Goal: Navigation & Orientation: Find specific page/section

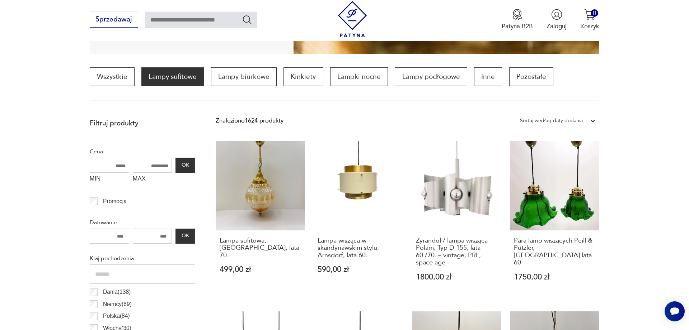
scroll to position [23, 0]
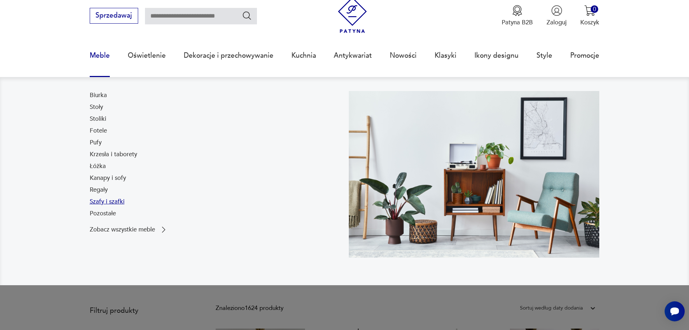
click at [98, 202] on link "Szafy i szafki" at bounding box center [107, 202] width 35 height 9
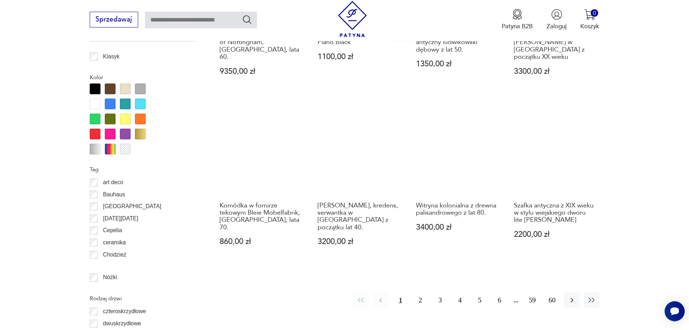
scroll to position [877, 0]
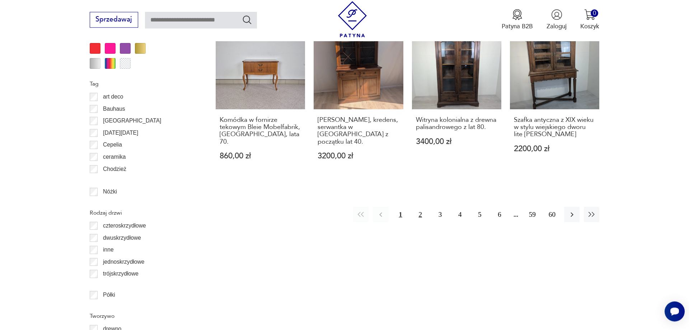
click at [420, 207] on button "2" at bounding box center [420, 214] width 15 height 15
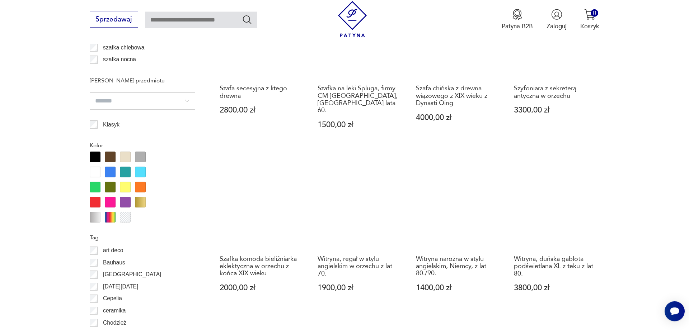
scroll to position [792, 0]
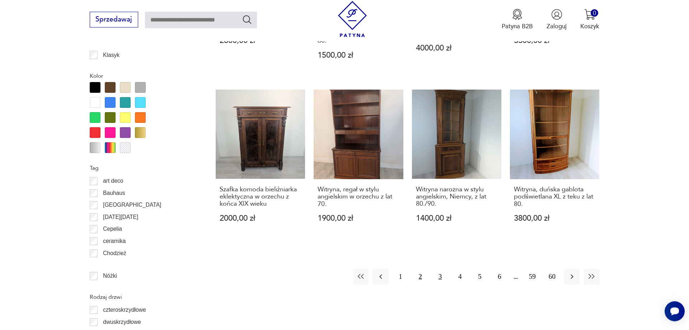
click at [438, 269] on button "3" at bounding box center [439, 276] width 15 height 15
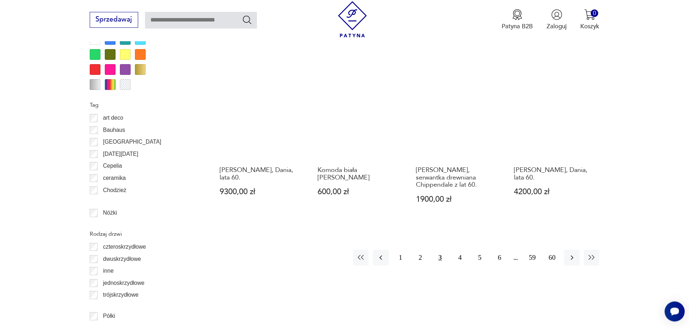
scroll to position [865, 0]
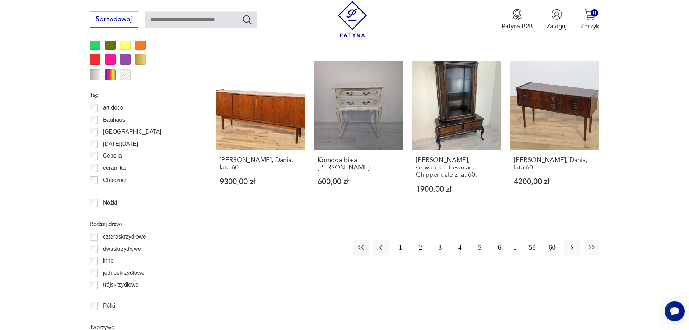
click at [455, 248] on button "4" at bounding box center [459, 247] width 15 height 15
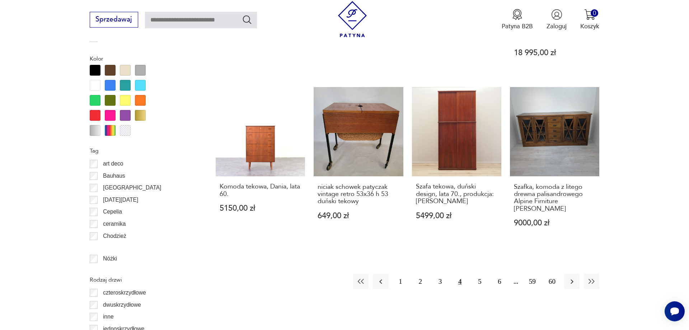
scroll to position [756, 0]
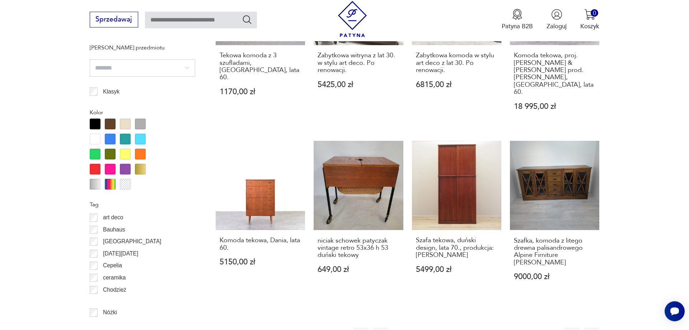
click at [478, 328] on button "5" at bounding box center [479, 335] width 15 height 15
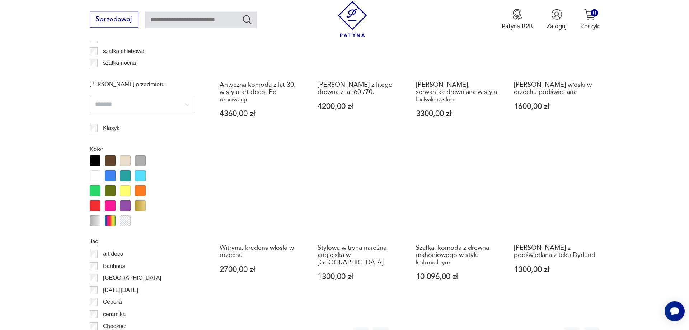
scroll to position [865, 0]
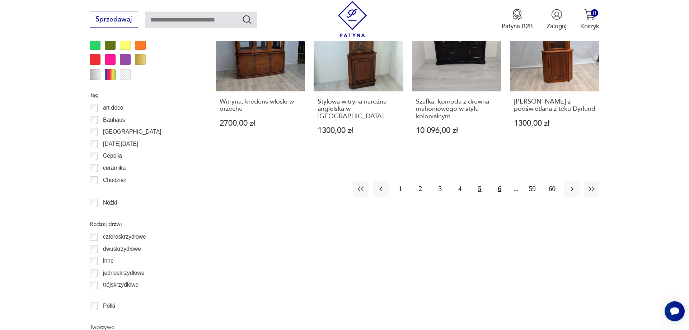
click at [502, 192] on button "6" at bounding box center [499, 189] width 15 height 15
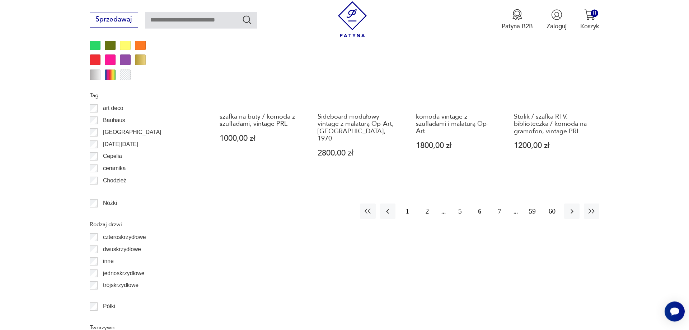
scroll to position [865, 0]
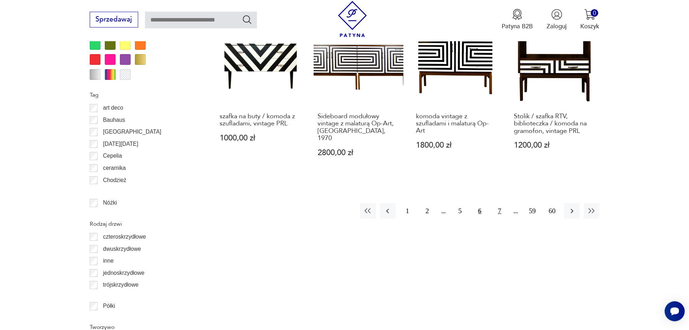
click at [500, 203] on button "7" at bounding box center [499, 210] width 15 height 15
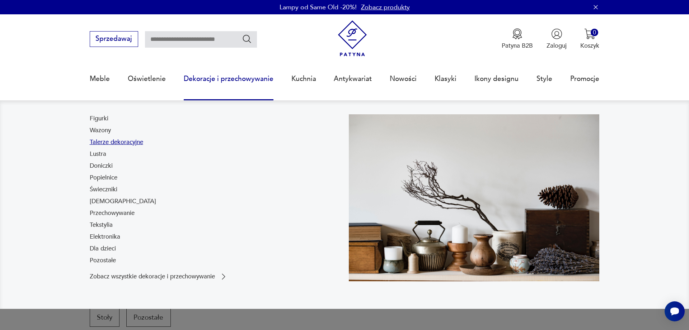
click at [99, 143] on link "Talerze dekoracyjne" at bounding box center [116, 142] width 53 height 9
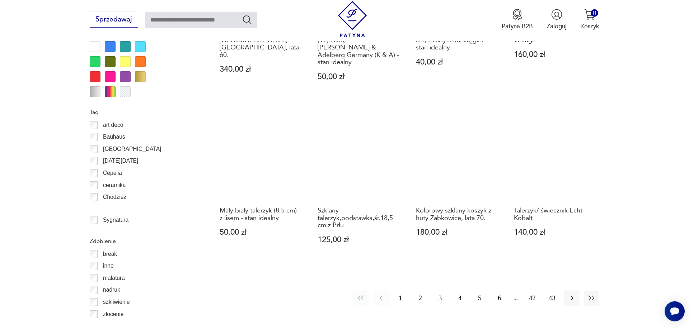
scroll to position [861, 0]
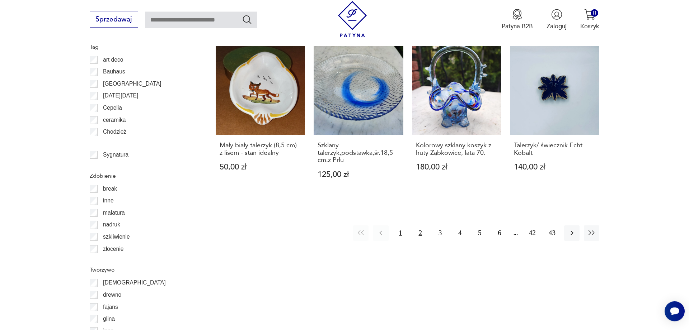
click at [417, 226] on button "2" at bounding box center [420, 233] width 15 height 15
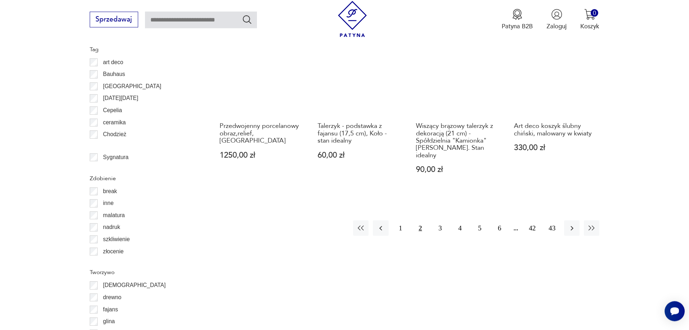
scroll to position [898, 0]
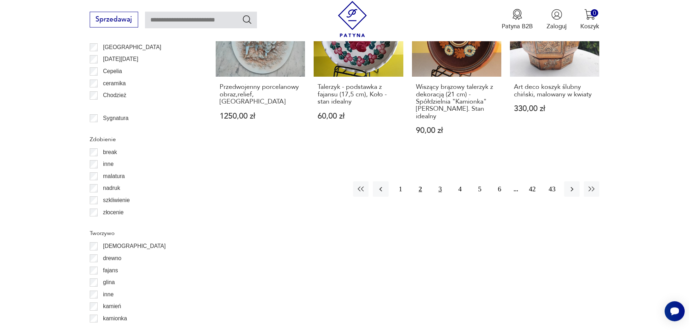
click at [441, 182] on button "3" at bounding box center [439, 189] width 15 height 15
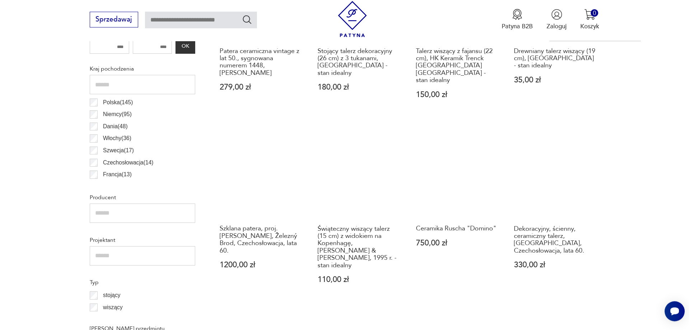
scroll to position [568, 0]
